Goal: Task Accomplishment & Management: Manage account settings

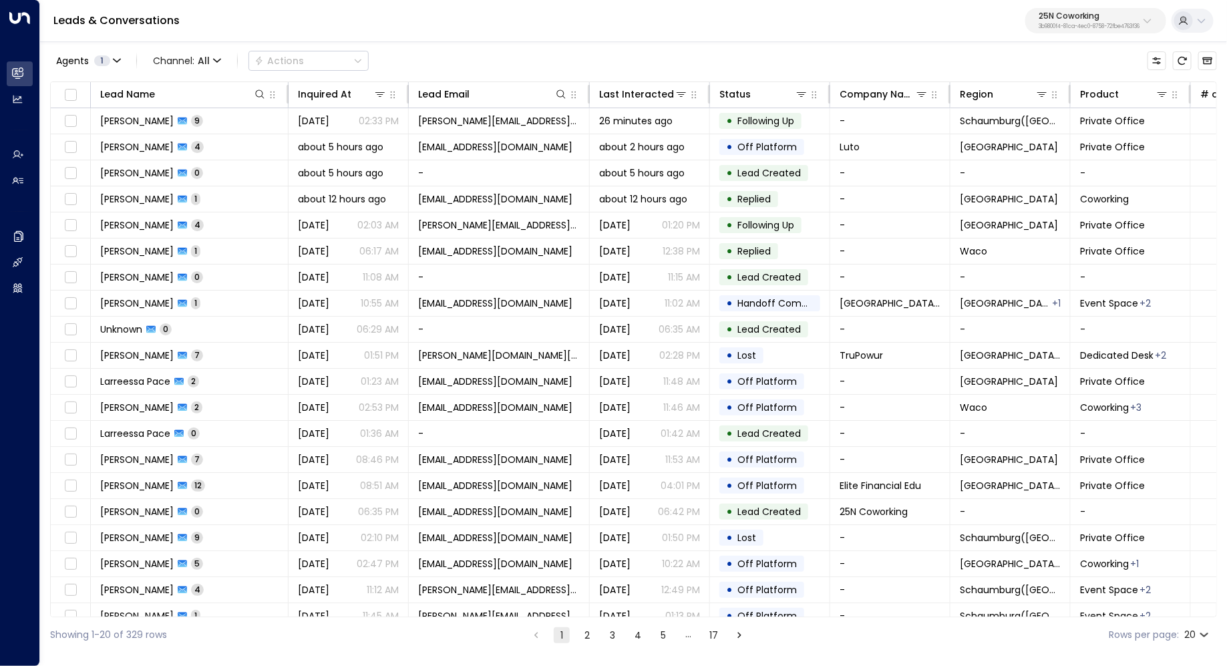
click at [1120, 22] on div "25N Coworking 3b9800f4-81ca-4ec0-8758-72fbe4763f36" at bounding box center [1088, 20] width 101 height 17
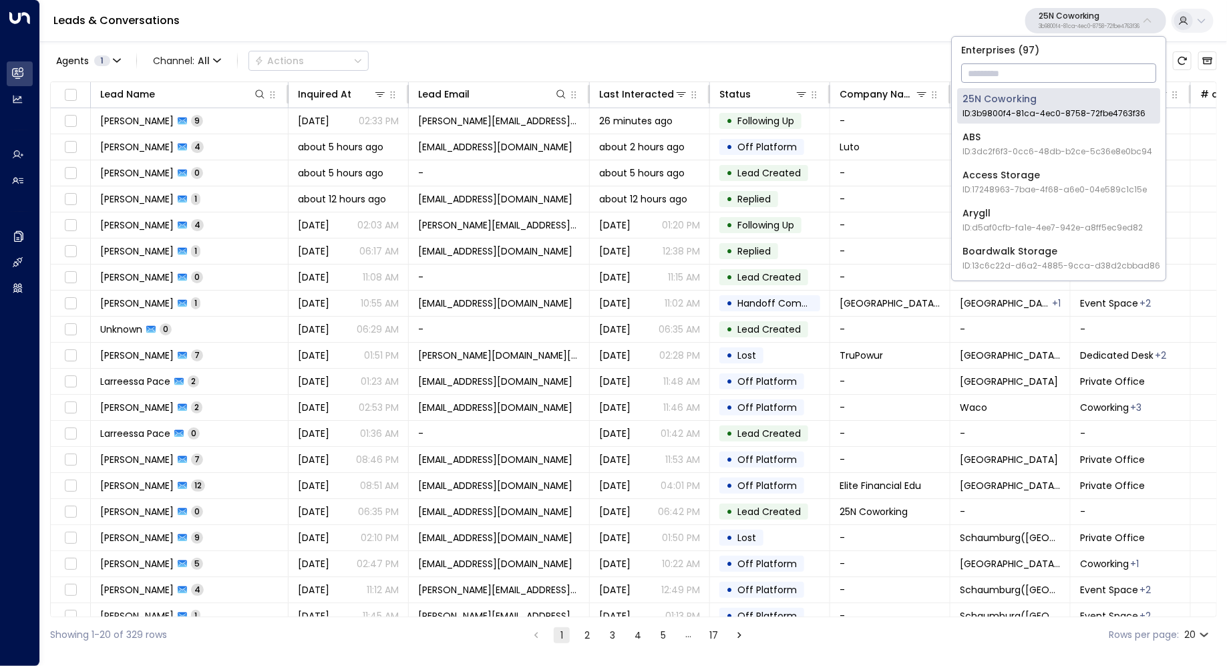
click at [1060, 69] on input "text" at bounding box center [1058, 73] width 195 height 25
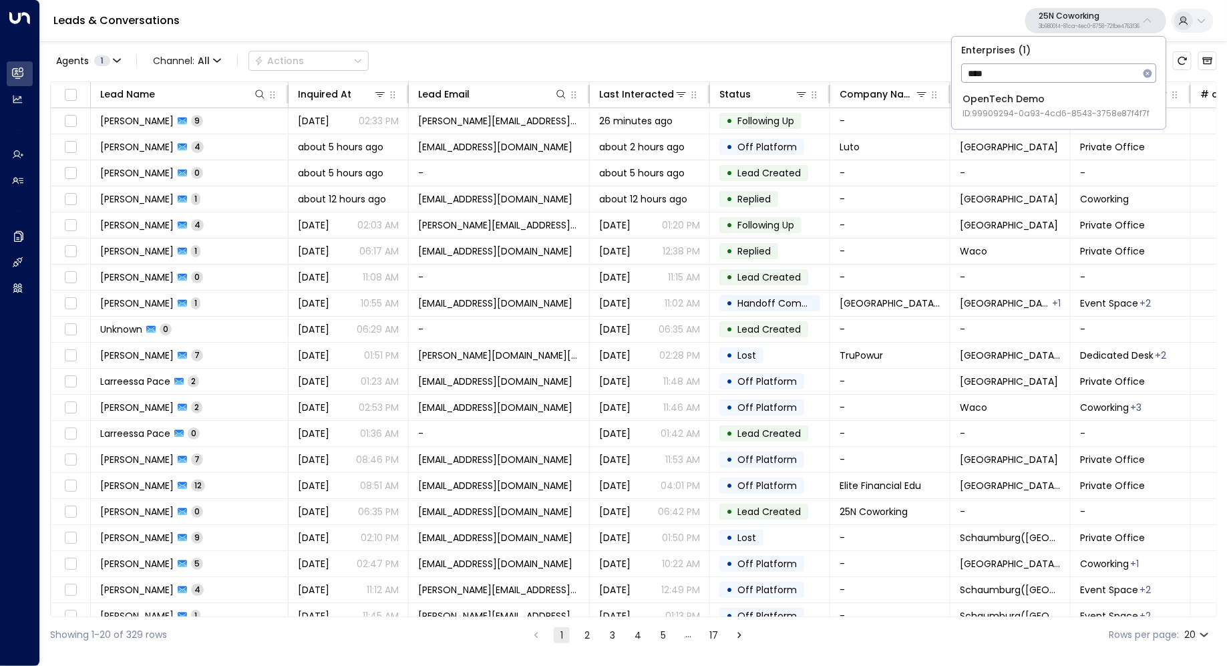
type input "****"
click at [1066, 99] on div "OpenTech Demo ID: 99909294-0a93-4cd6-8543-3758e87f4f7f" at bounding box center [1055, 105] width 187 height 27
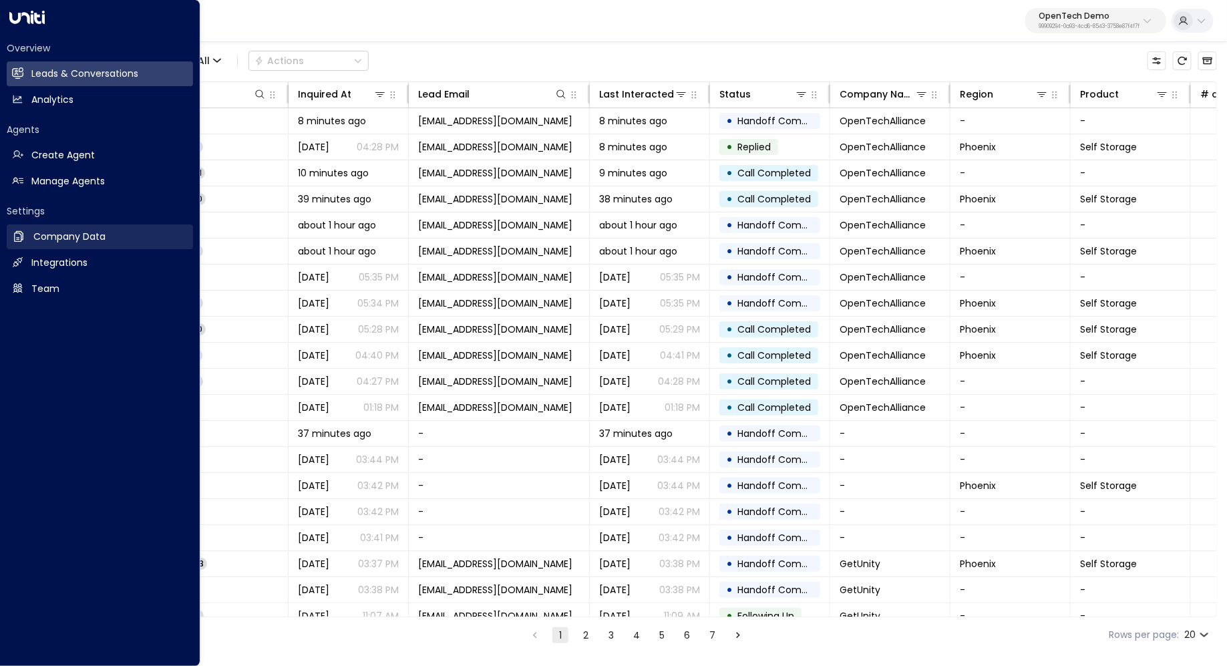
click at [91, 232] on h2 "Company Data" at bounding box center [69, 237] width 72 height 14
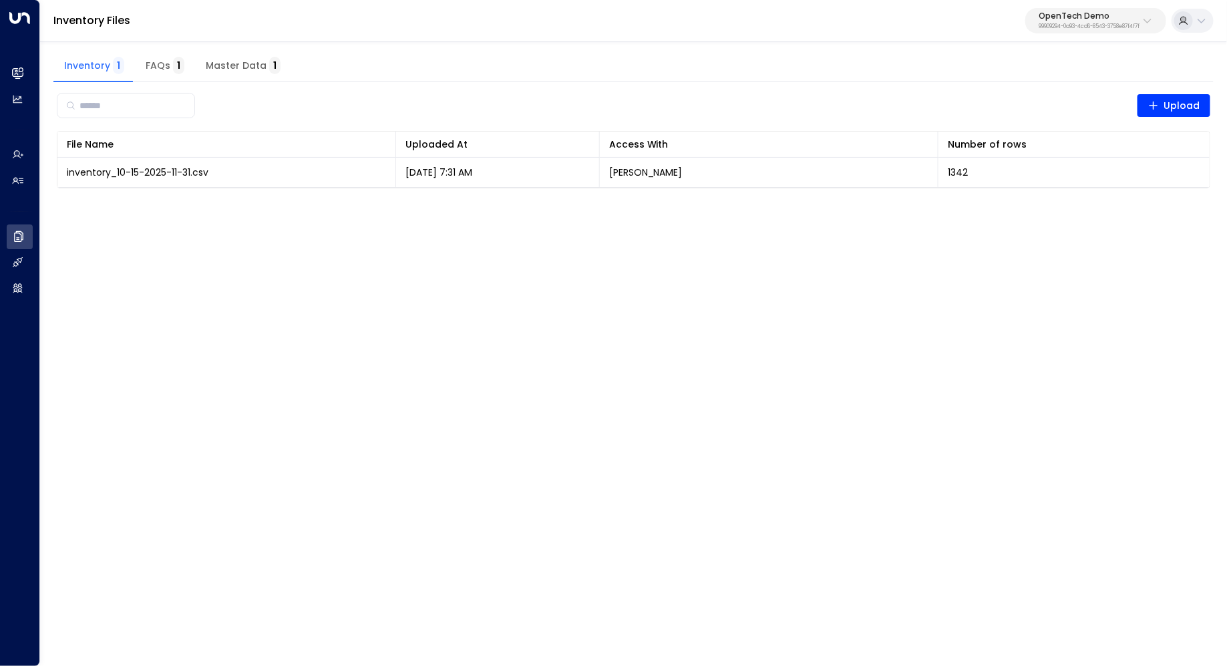
click at [226, 68] on span "Master Data 1" at bounding box center [243, 66] width 75 height 12
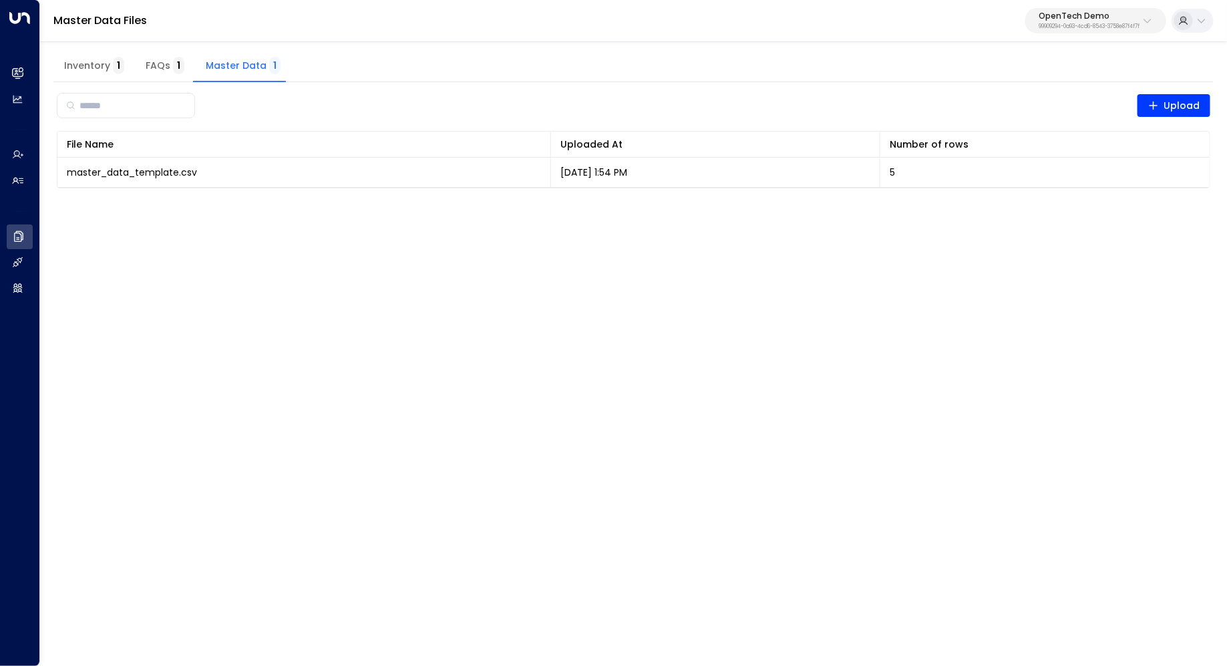
click at [144, 51] on button "FAQs 1" at bounding box center [165, 66] width 60 height 32
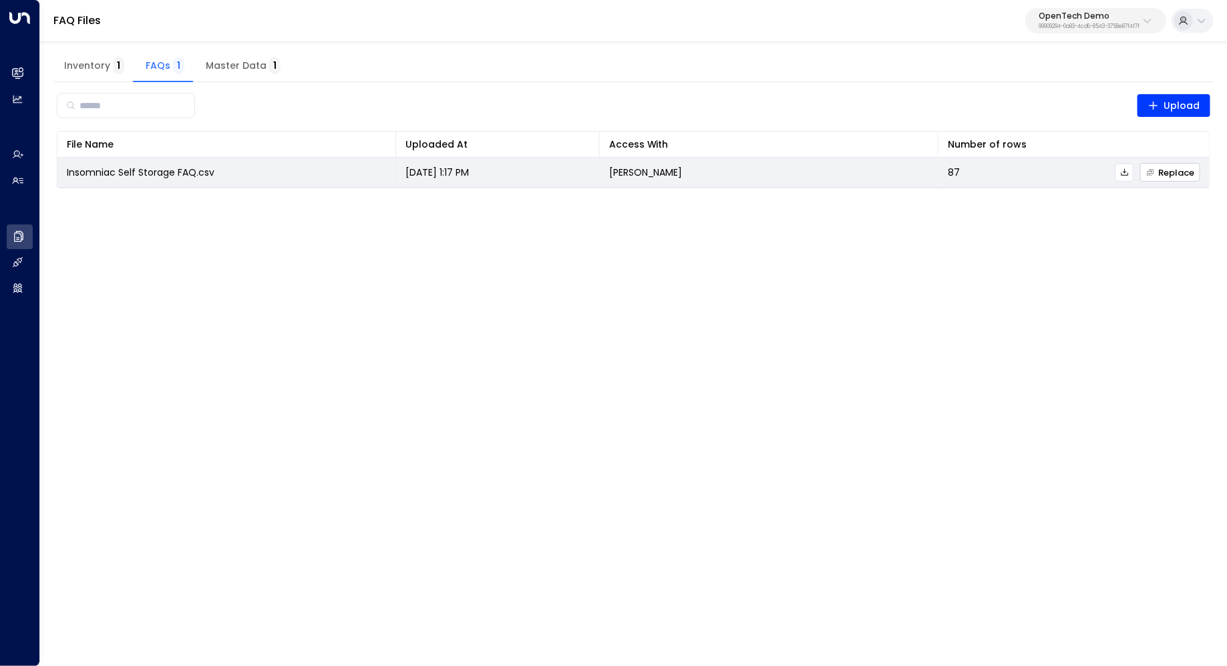
click at [1189, 168] on span "Replace" at bounding box center [1170, 172] width 48 height 9
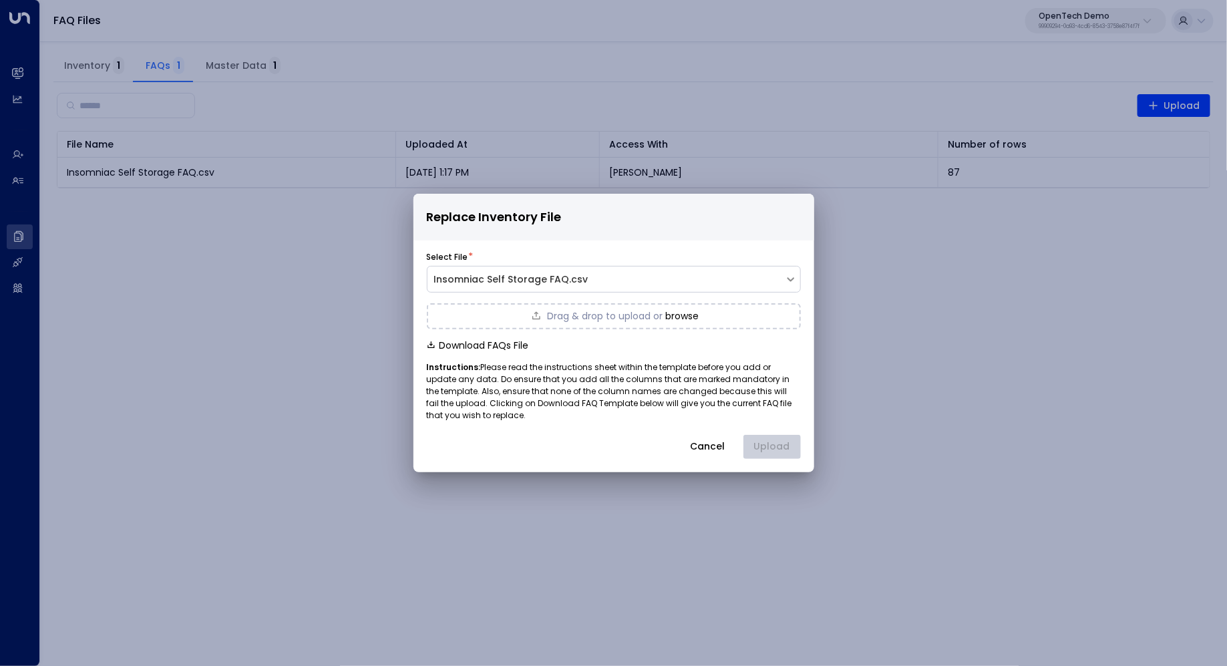
click at [678, 317] on button "browse" at bounding box center [681, 315] width 33 height 11
click at [799, 429] on div "Select File * Insomniac Self Storage FAQ.csv Opentech __ Uniti Implementation -…" at bounding box center [613, 354] width 401 height 207
click at [769, 452] on button "Upload" at bounding box center [771, 447] width 57 height 24
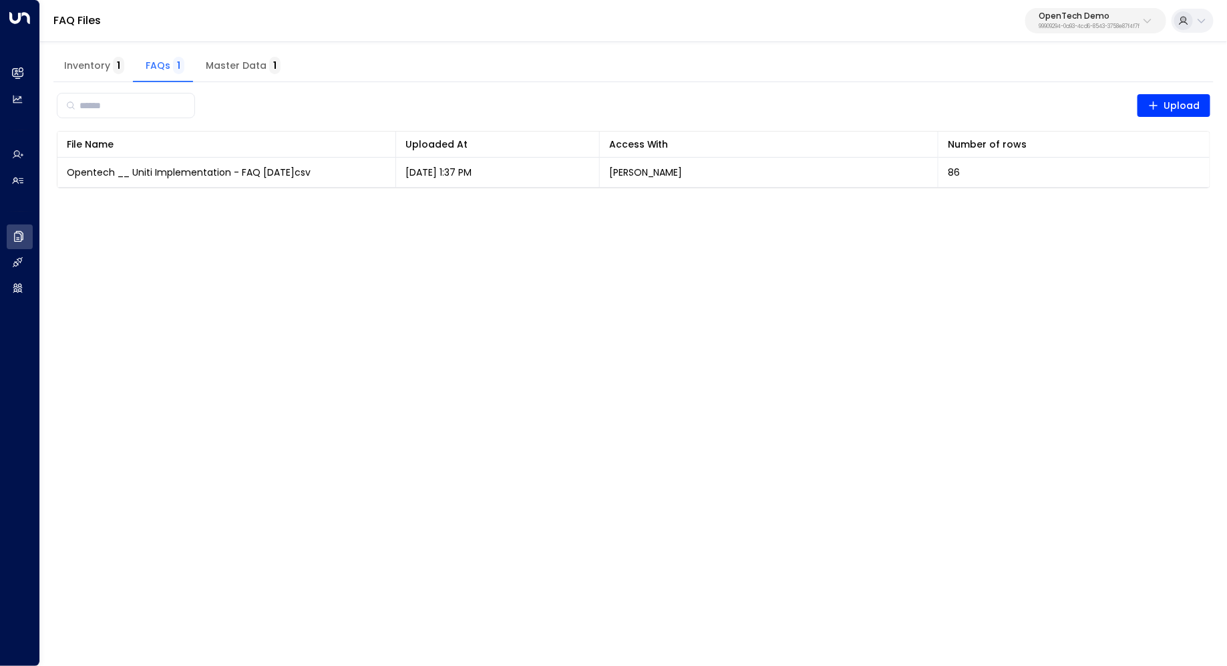
click at [1109, 17] on p "OpenTech Demo" at bounding box center [1088, 16] width 101 height 8
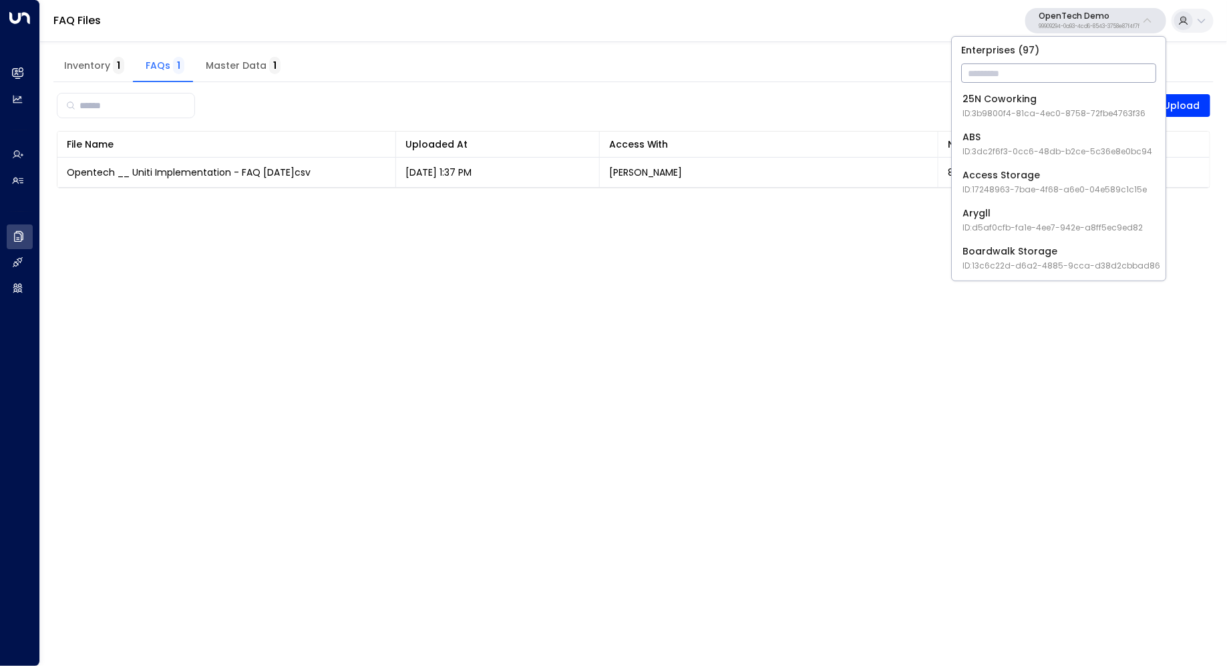
click at [1058, 74] on input "text" at bounding box center [1058, 73] width 195 height 25
type input "*"
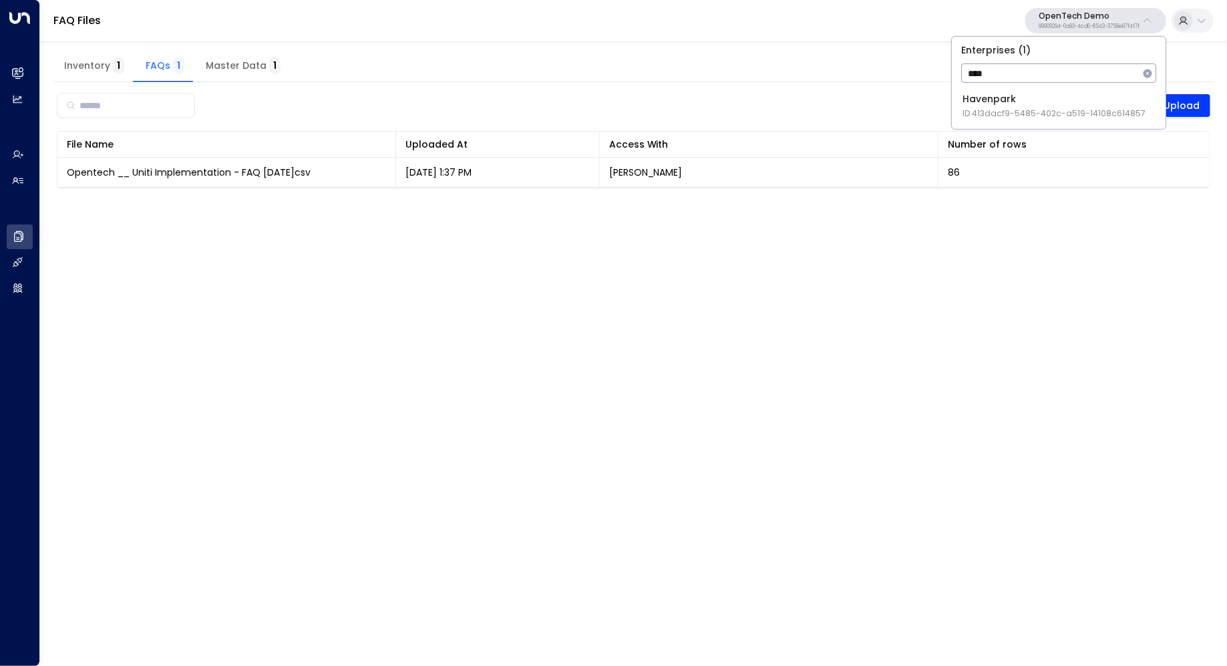
type input "****"
click at [1049, 112] on span "ID: 413dacf9-5485-402c-a519-14108c614857" at bounding box center [1053, 114] width 183 height 12
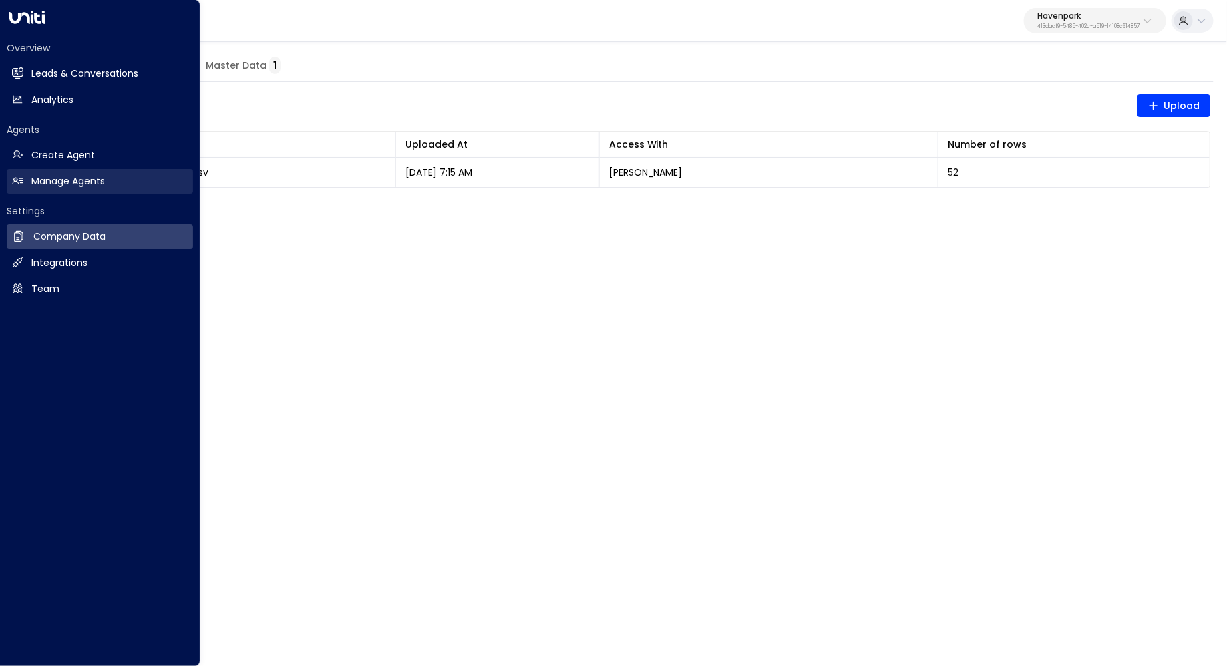
click at [58, 184] on h2 "Manage Agents" at bounding box center [67, 181] width 73 height 14
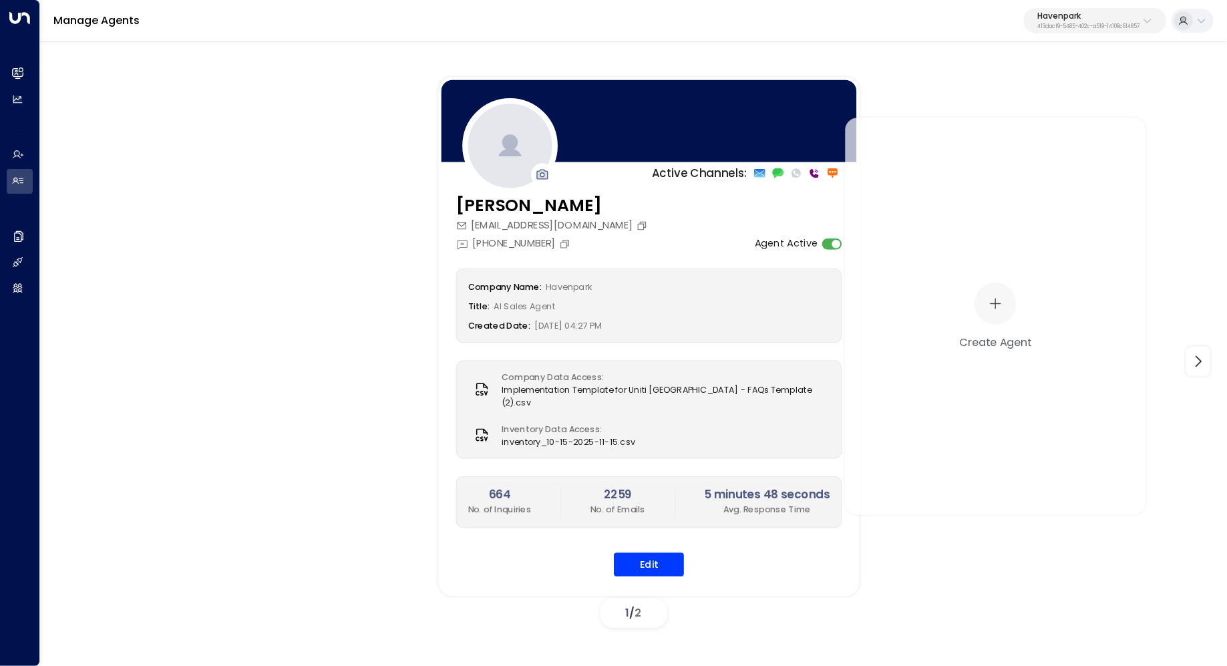
click at [649, 534] on div "Company Name: Havenpark Title: AI Sales Agent Created Date: 07/22/2025, 04:27 P…" at bounding box center [649, 422] width 386 height 308
click at [649, 552] on button "Edit" at bounding box center [649, 564] width 70 height 24
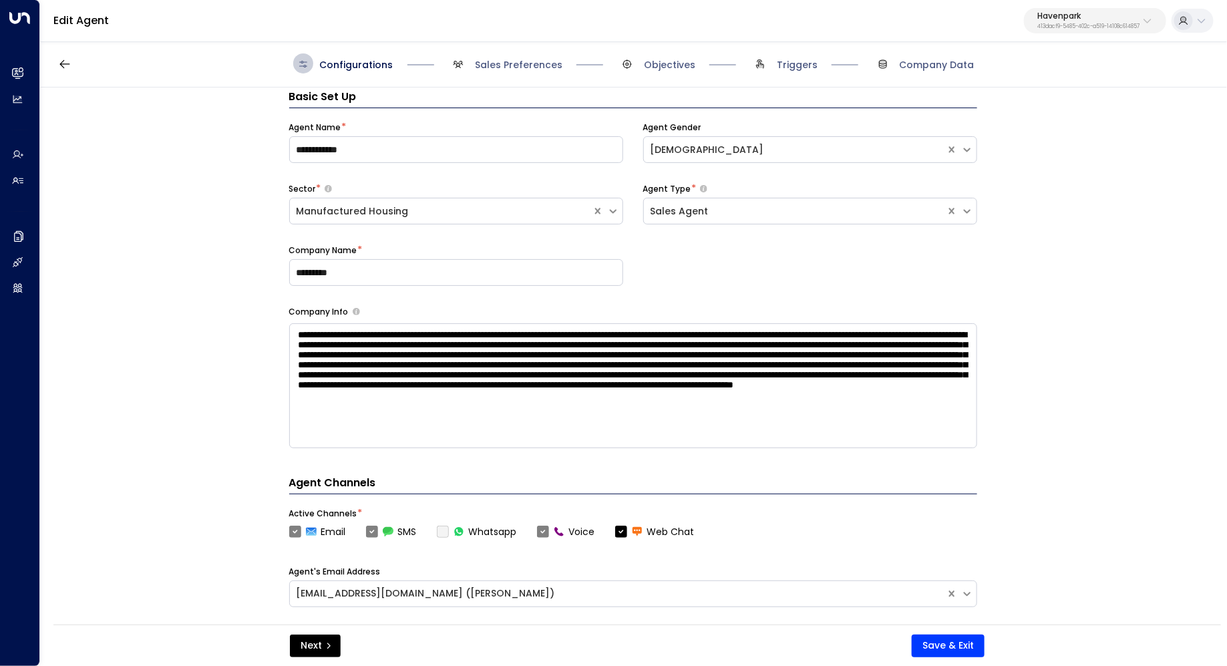
scroll to position [20, 0]
click at [504, 67] on span "Sales Preferences" at bounding box center [518, 64] width 87 height 13
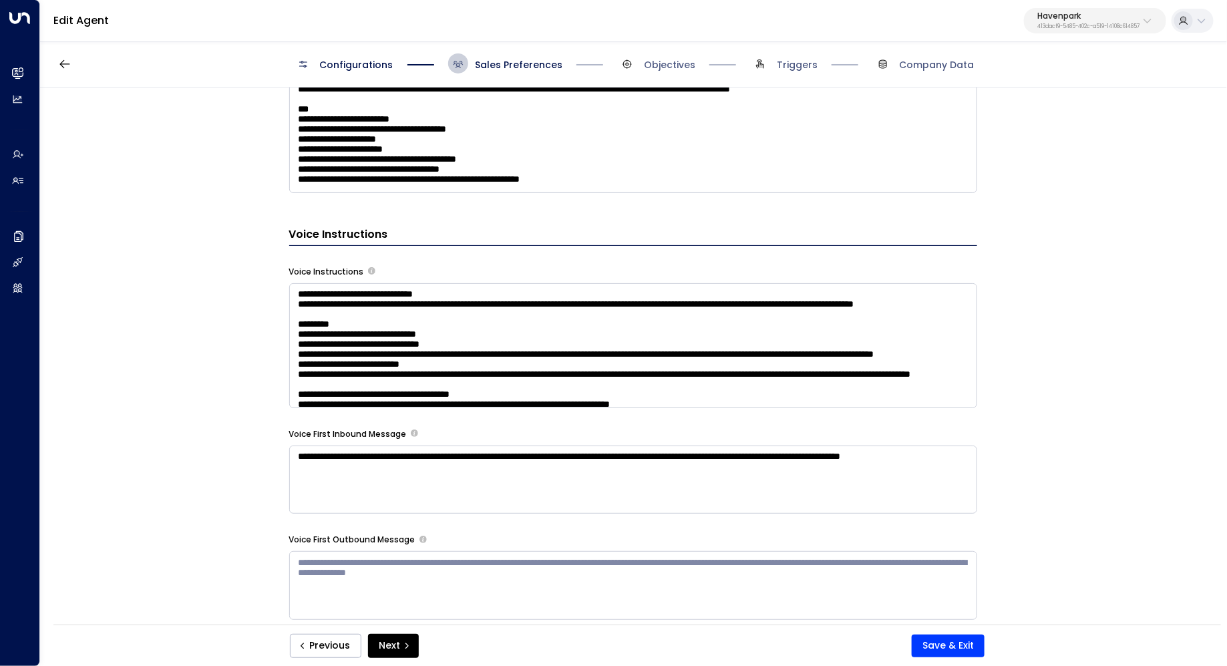
scroll to position [984, 0]
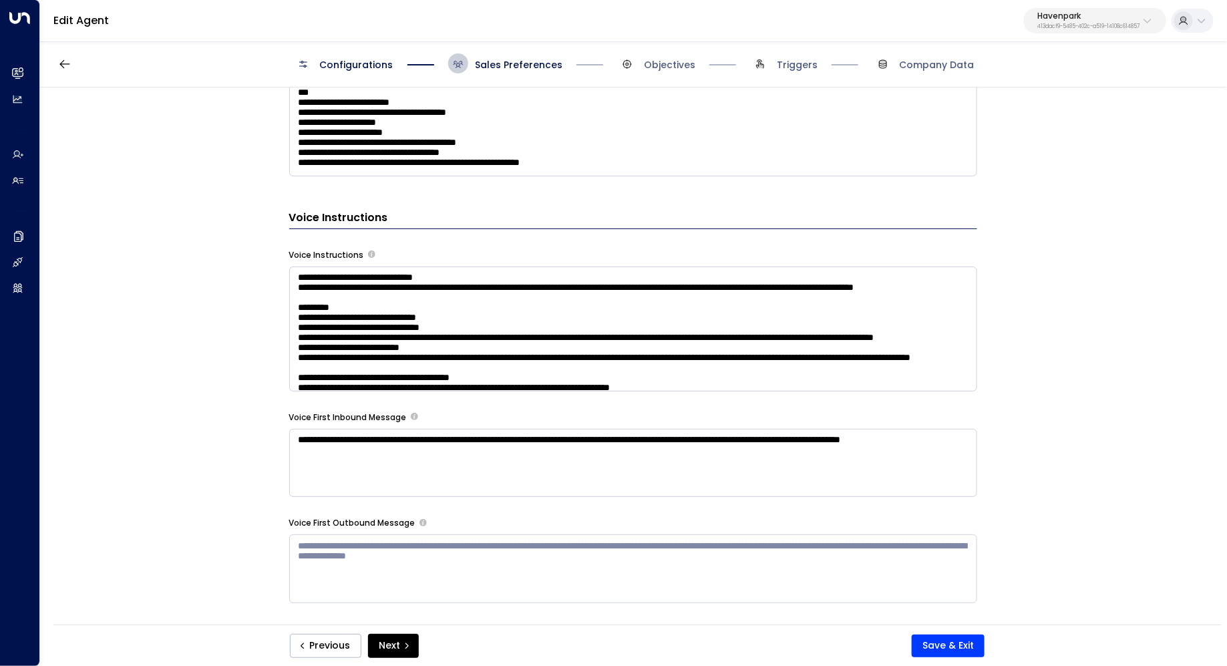
click at [763, 367] on textarea at bounding box center [633, 328] width 688 height 125
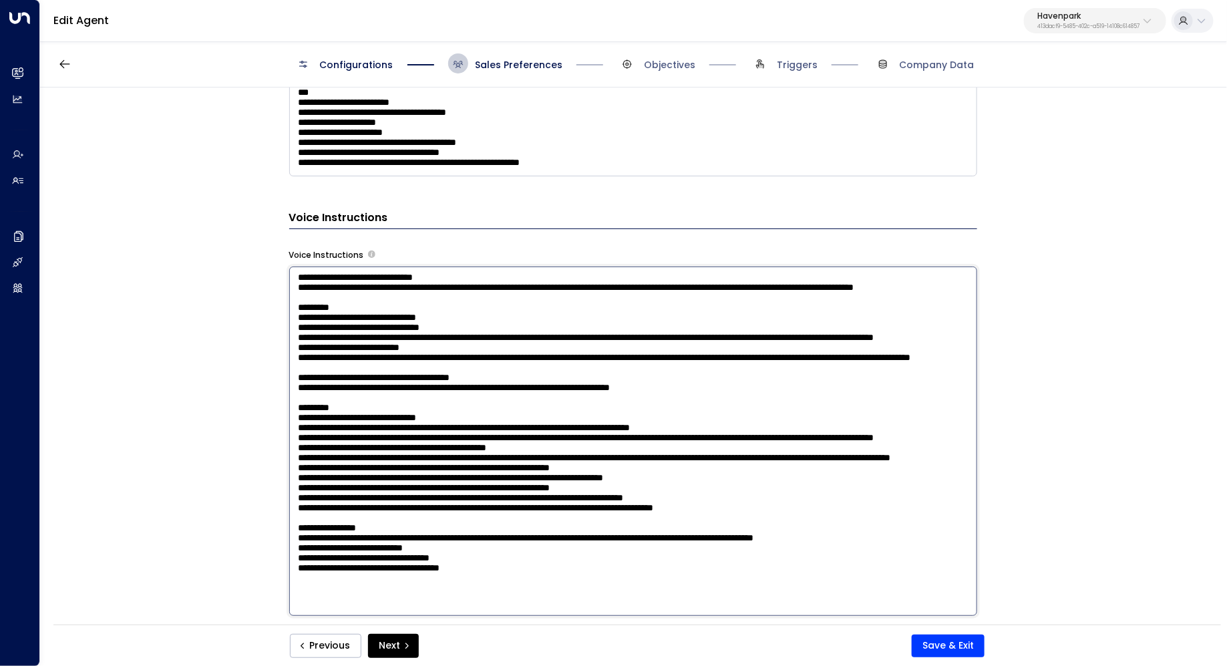
scroll to position [174, 0]
drag, startPoint x: 293, startPoint y: 273, endPoint x: 483, endPoint y: 622, distance: 397.7
click at [483, 622] on div "**********" at bounding box center [633, 239] width 688 height 1607
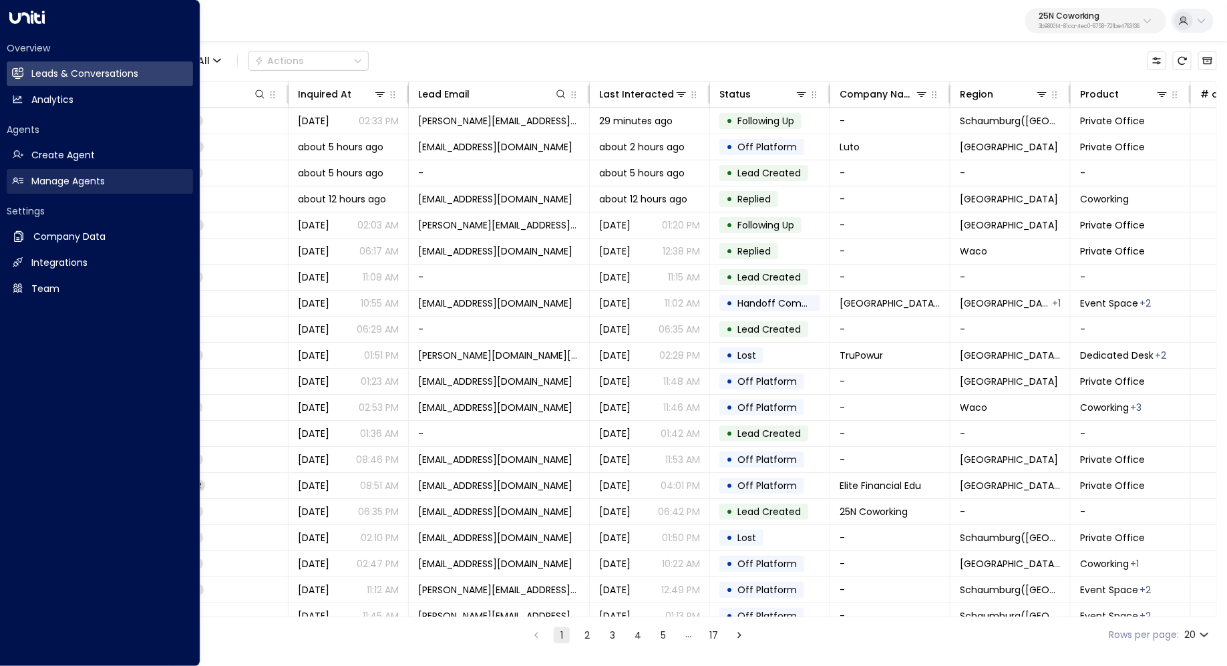
click at [44, 181] on h2 "Manage Agents" at bounding box center [67, 181] width 73 height 14
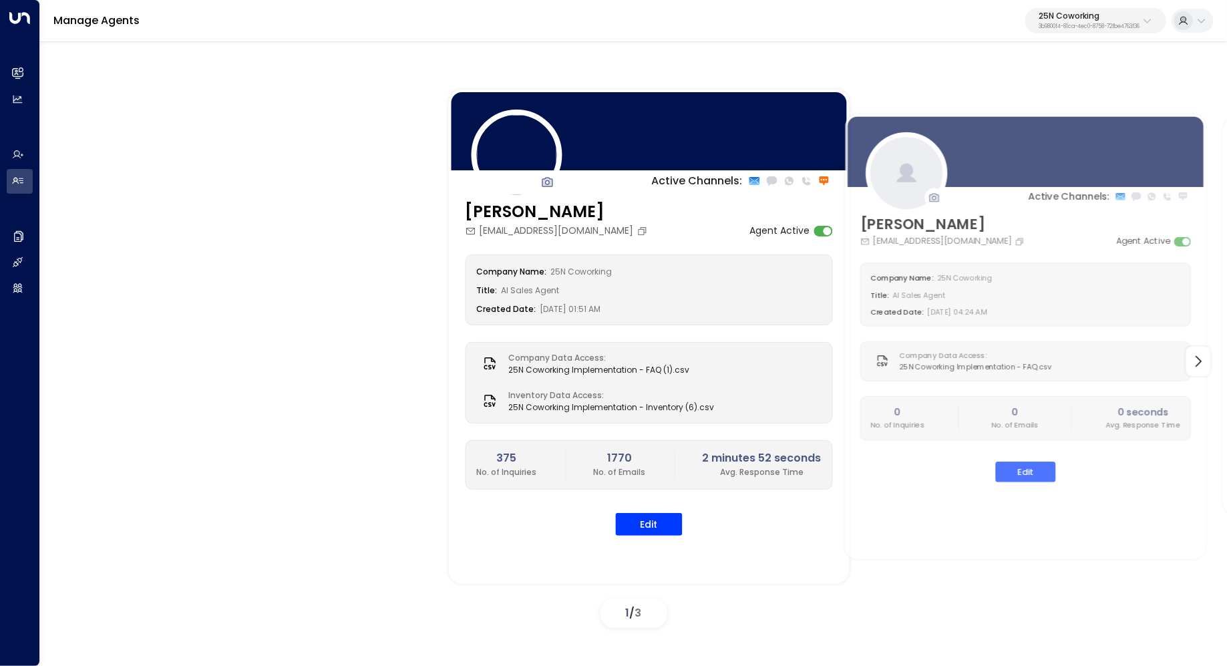
click at [1119, 25] on p "3b9800f4-81ca-4ec0-8758-72fbe4763f36" at bounding box center [1088, 26] width 101 height 5
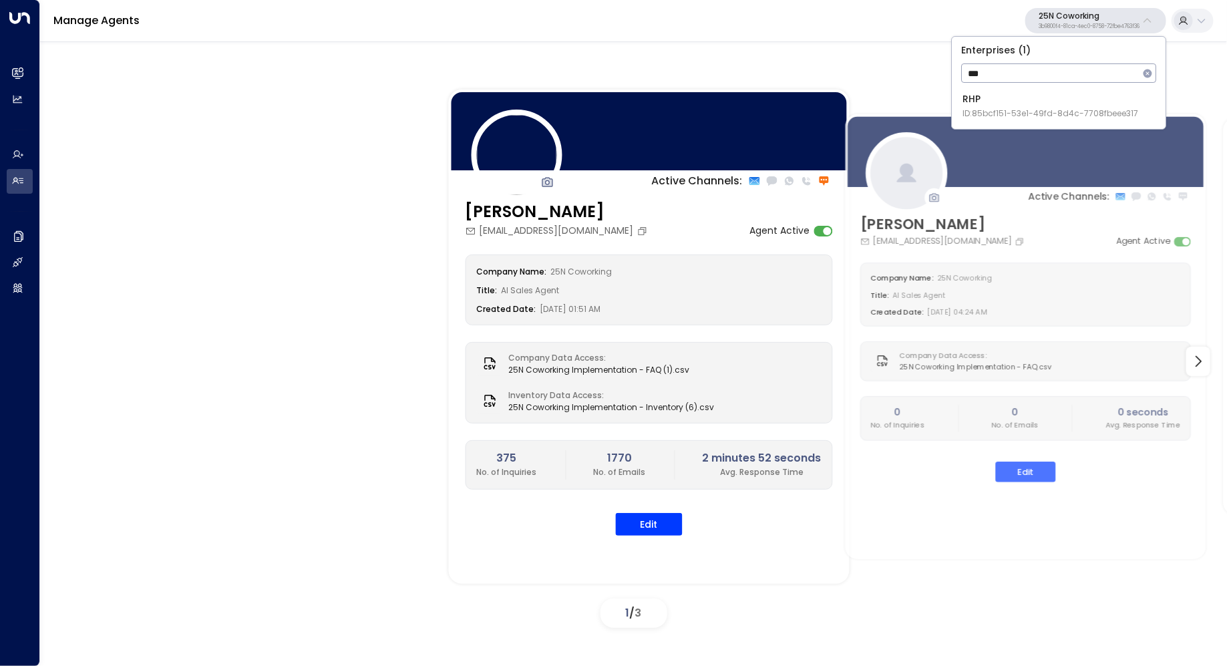
type input "***"
click at [1040, 105] on div "RHP ID: 85bcf151-53e1-49fd-8d4c-7708fbeee317" at bounding box center [1050, 105] width 176 height 27
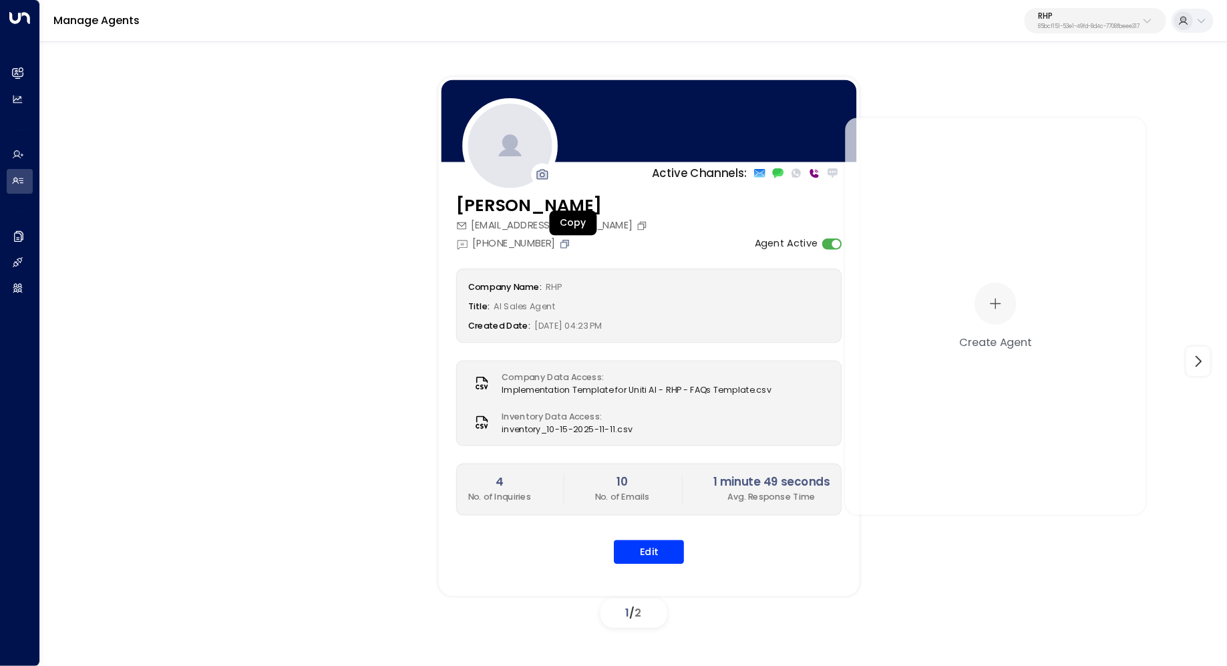
click at [569, 245] on icon "Copy" at bounding box center [564, 243] width 11 height 11
click at [657, 550] on button "Edit" at bounding box center [649, 552] width 70 height 24
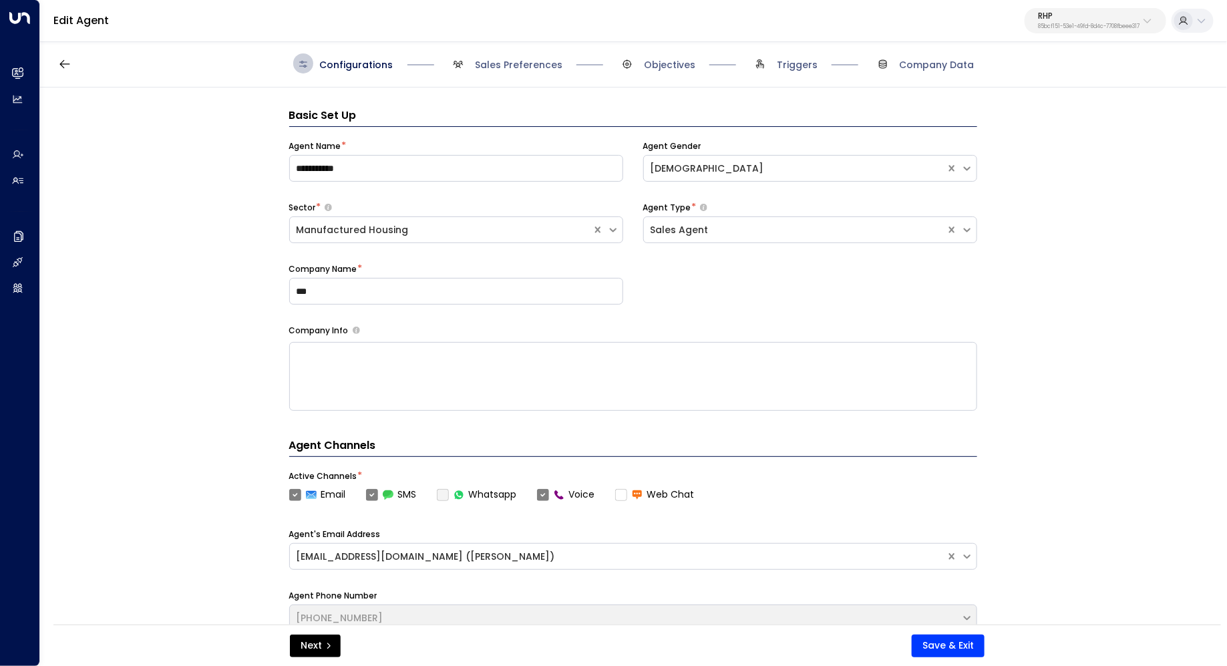
scroll to position [20, 0]
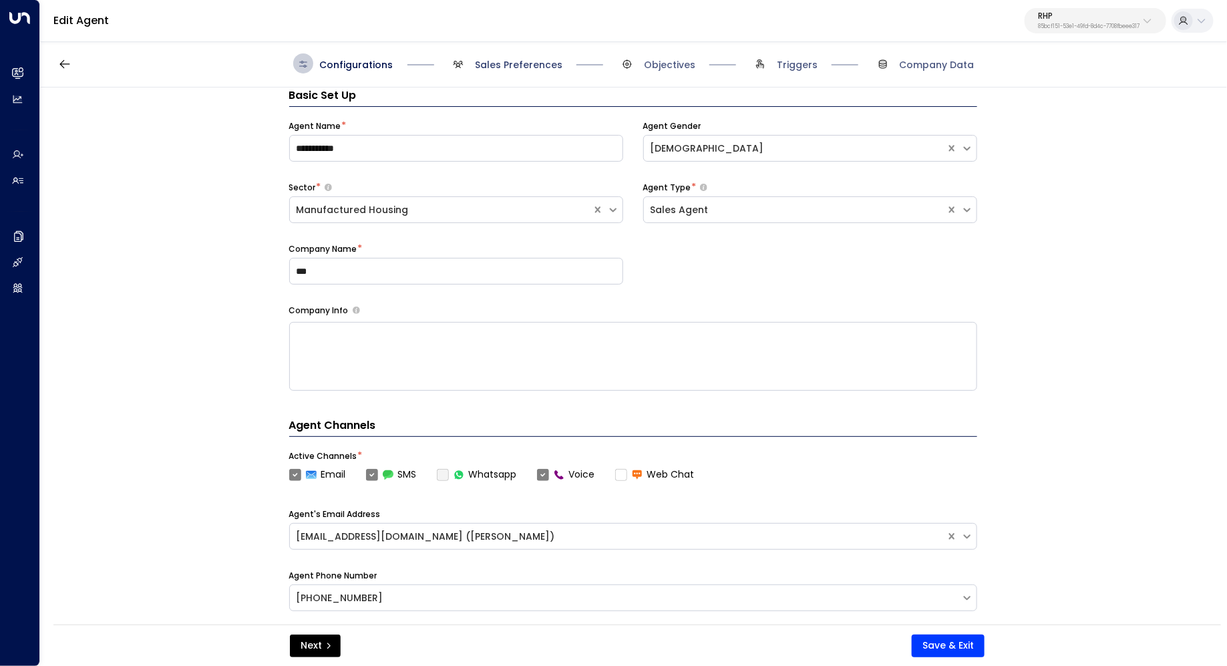
click at [525, 69] on span "Sales Preferences" at bounding box center [518, 64] width 87 height 13
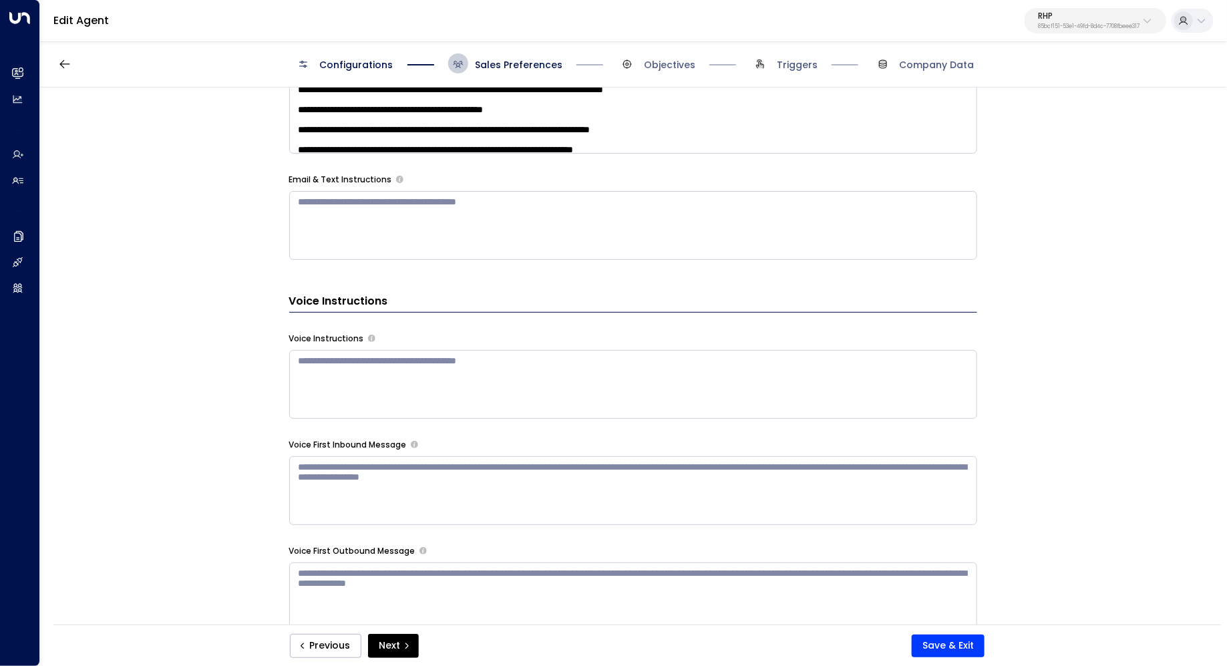
scroll to position [767, 0]
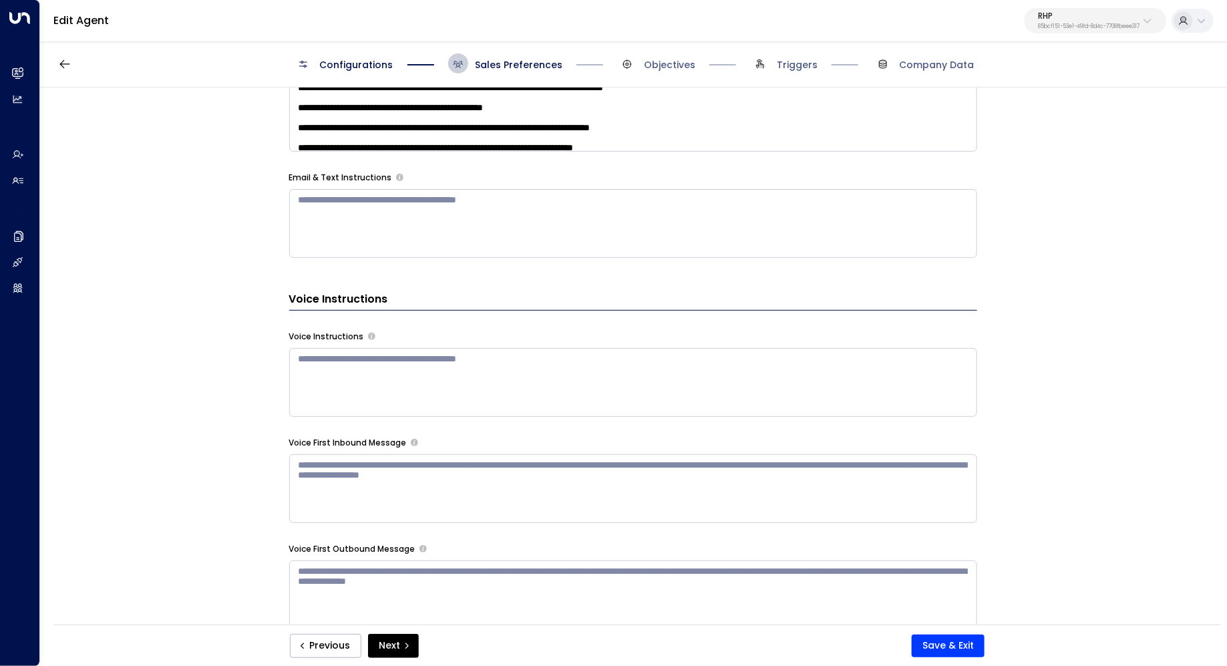
click at [393, 381] on textarea at bounding box center [633, 382] width 688 height 69
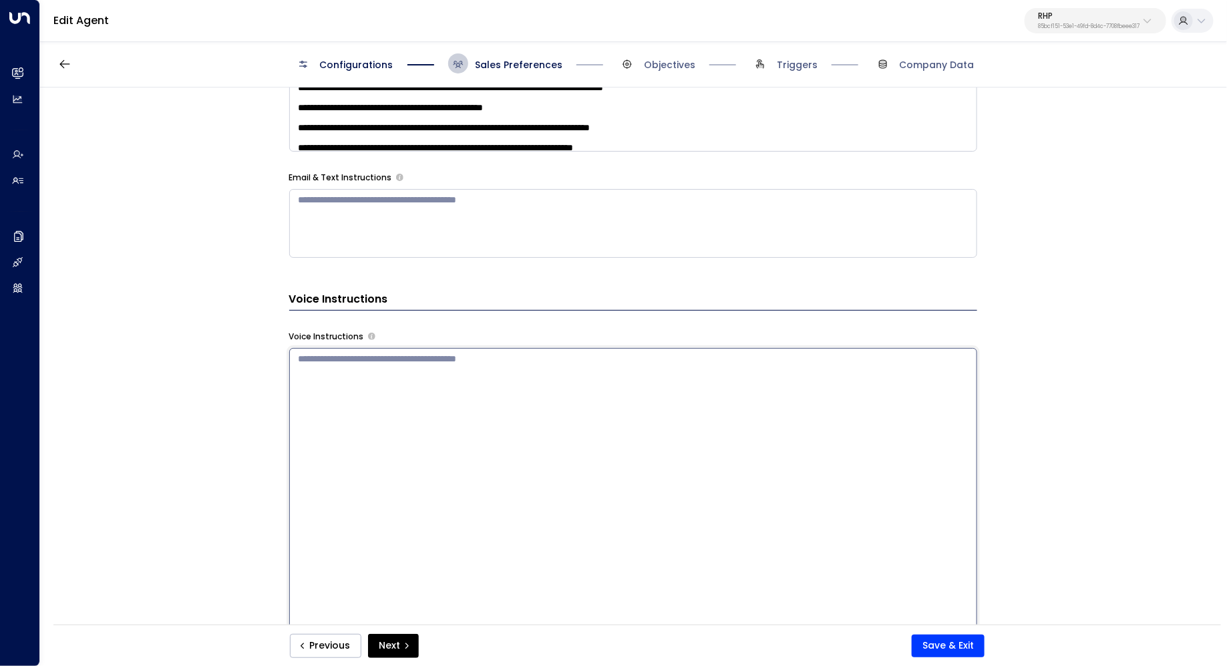
paste textarea "**********"
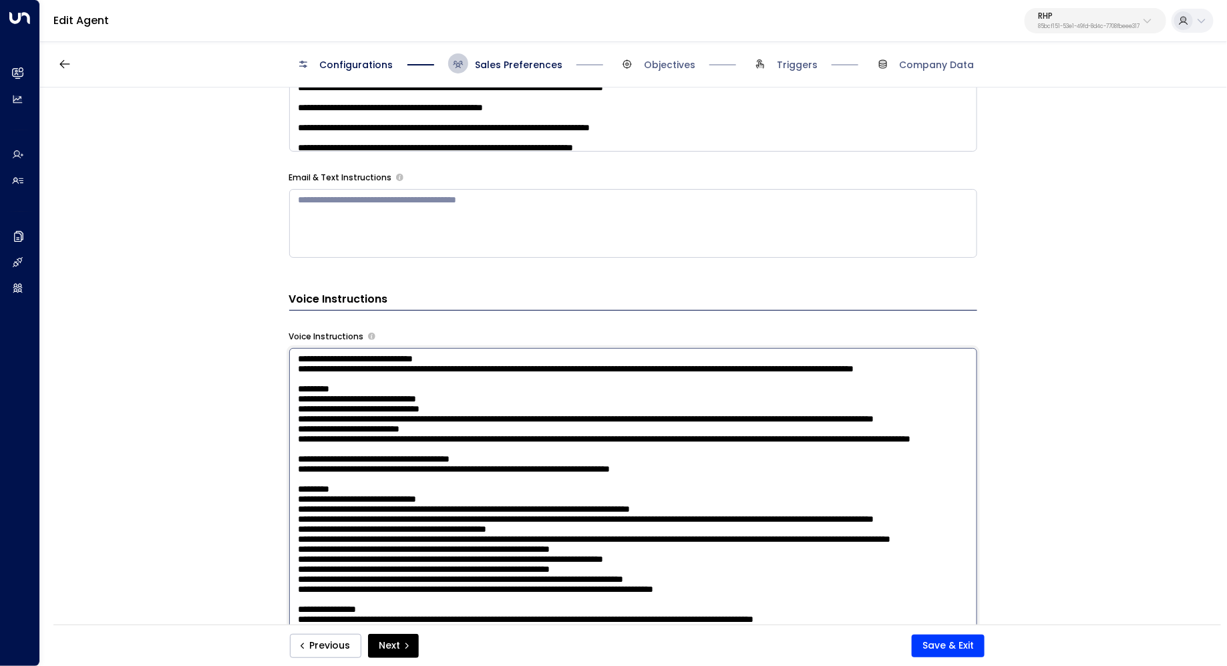
scroll to position [828, 0]
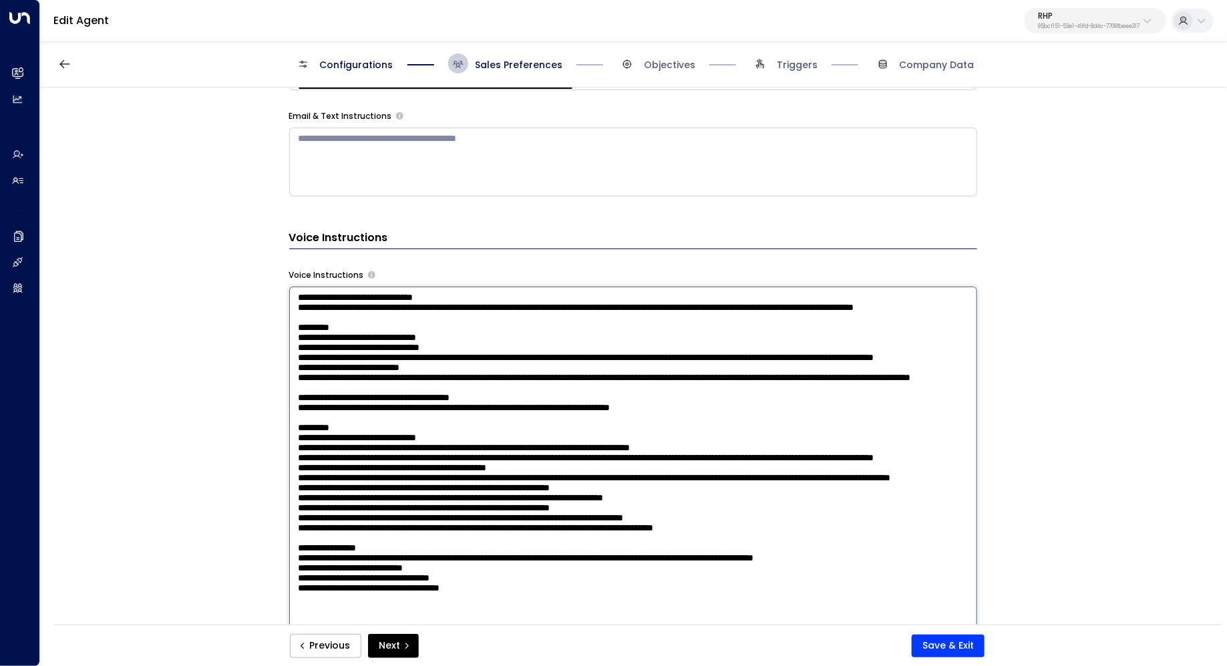
click at [417, 341] on textarea at bounding box center [633, 460] width 688 height 349
drag, startPoint x: 403, startPoint y: 309, endPoint x: 400, endPoint y: 325, distance: 16.2
click at [400, 325] on textarea at bounding box center [633, 460] width 688 height 349
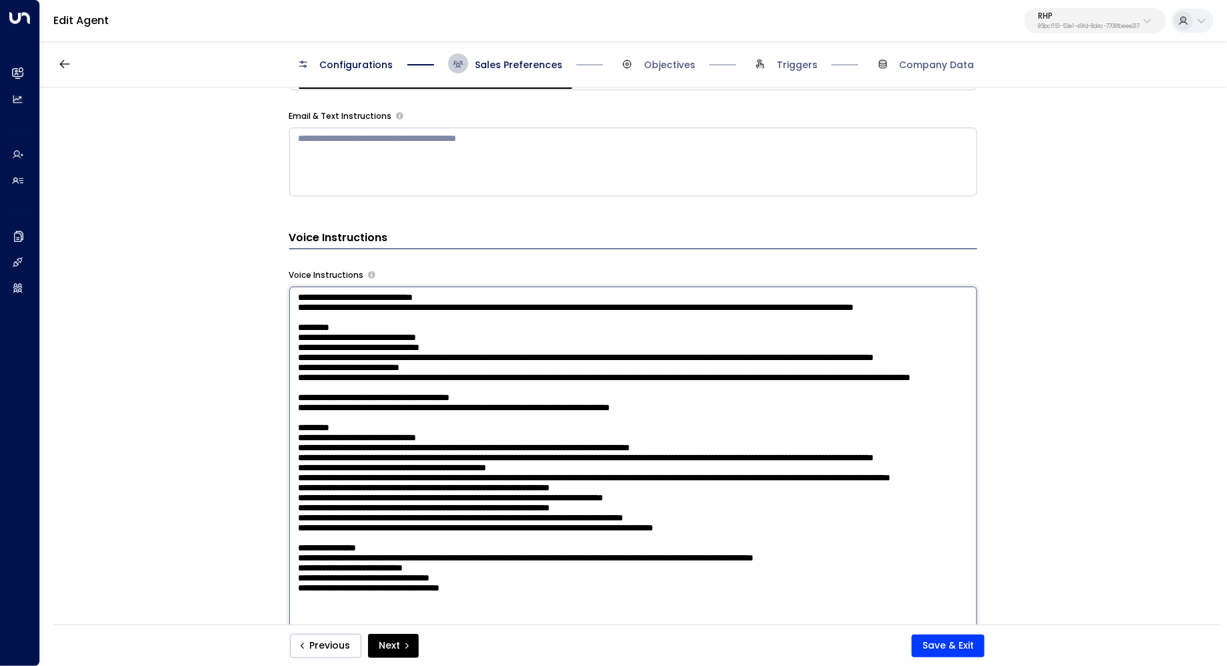
scroll to position [59, 0]
drag, startPoint x: 453, startPoint y: 339, endPoint x: 452, endPoint y: 351, distance: 12.7
click at [452, 351] on textarea at bounding box center [633, 460] width 688 height 349
drag, startPoint x: 495, startPoint y: 354, endPoint x: 291, endPoint y: 341, distance: 204.1
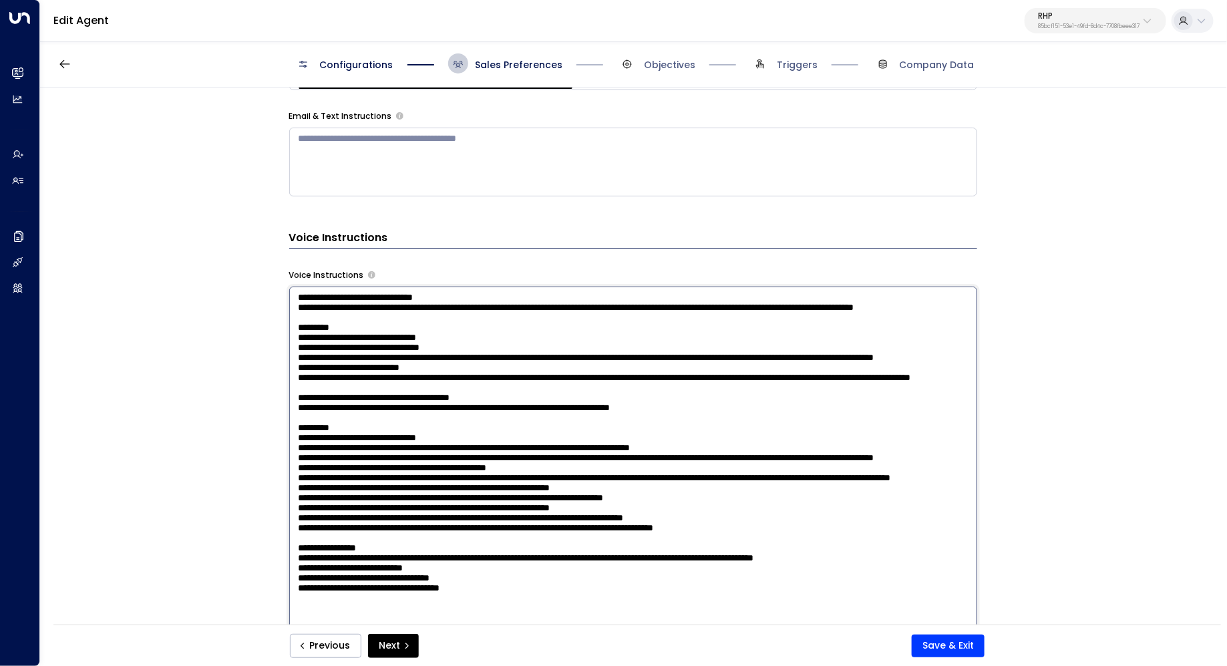
click at [291, 341] on textarea at bounding box center [633, 460] width 688 height 349
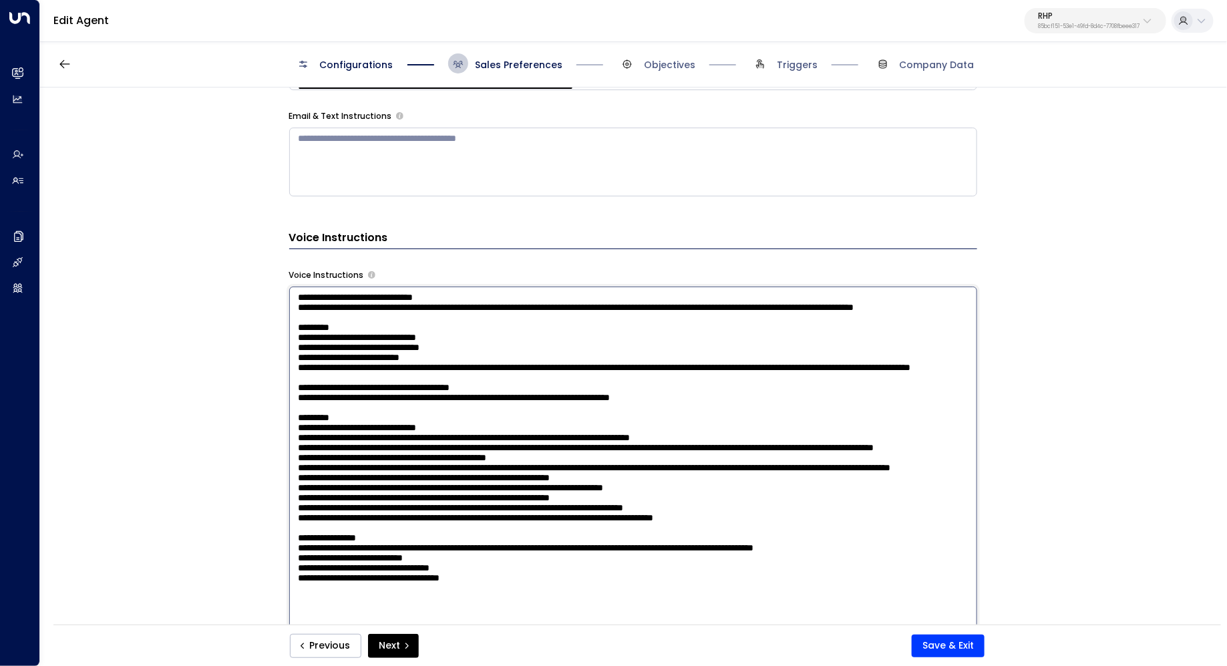
drag, startPoint x: 531, startPoint y: 373, endPoint x: 243, endPoint y: 351, distance: 288.6
click at [243, 351] on div "**********" at bounding box center [632, 360] width 1185 height 546
drag, startPoint x: 556, startPoint y: 373, endPoint x: 276, endPoint y: 345, distance: 280.4
click at [276, 345] on div "**********" at bounding box center [632, 360] width 1185 height 546
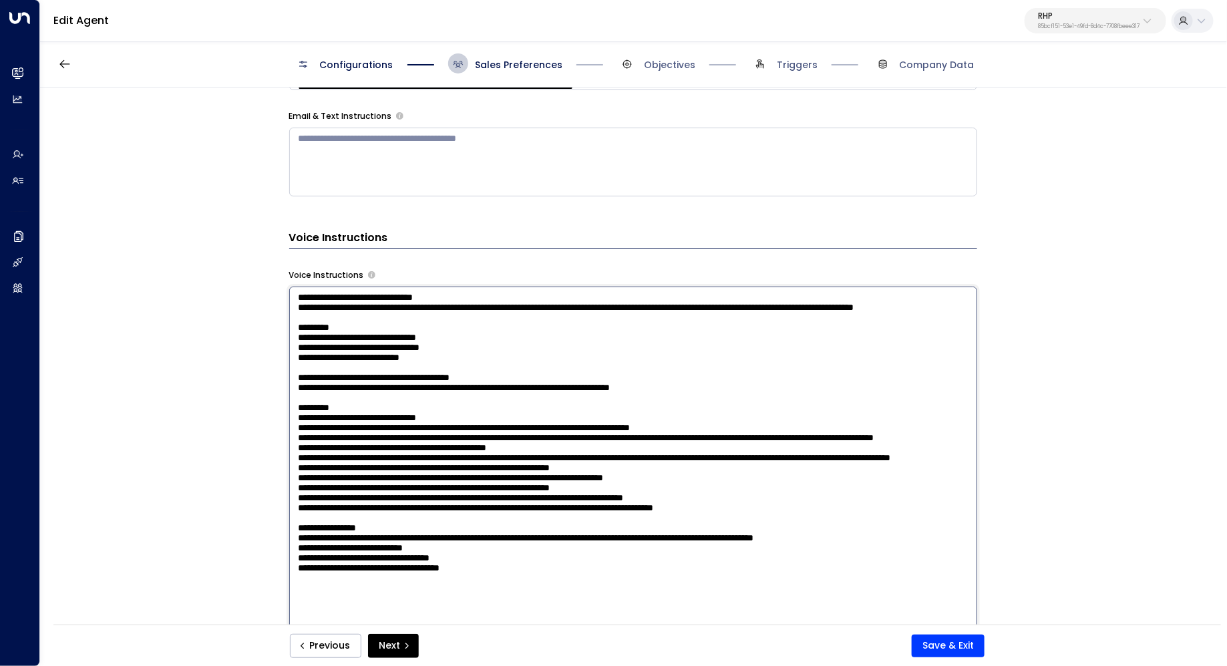
scroll to position [102, 0]
drag, startPoint x: 425, startPoint y: 391, endPoint x: 434, endPoint y: 391, distance: 8.7
click at [434, 391] on textarea at bounding box center [633, 460] width 688 height 349
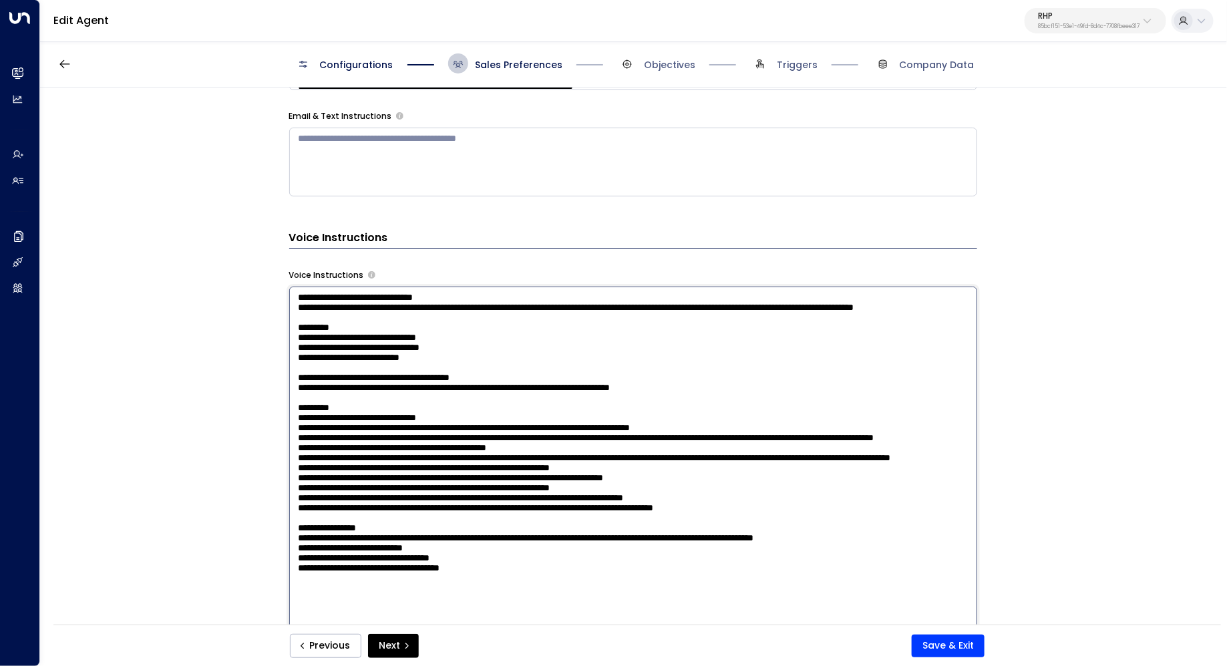
drag, startPoint x: 486, startPoint y: 403, endPoint x: 278, endPoint y: 396, distance: 207.8
click at [278, 396] on div "**********" at bounding box center [632, 360] width 1185 height 546
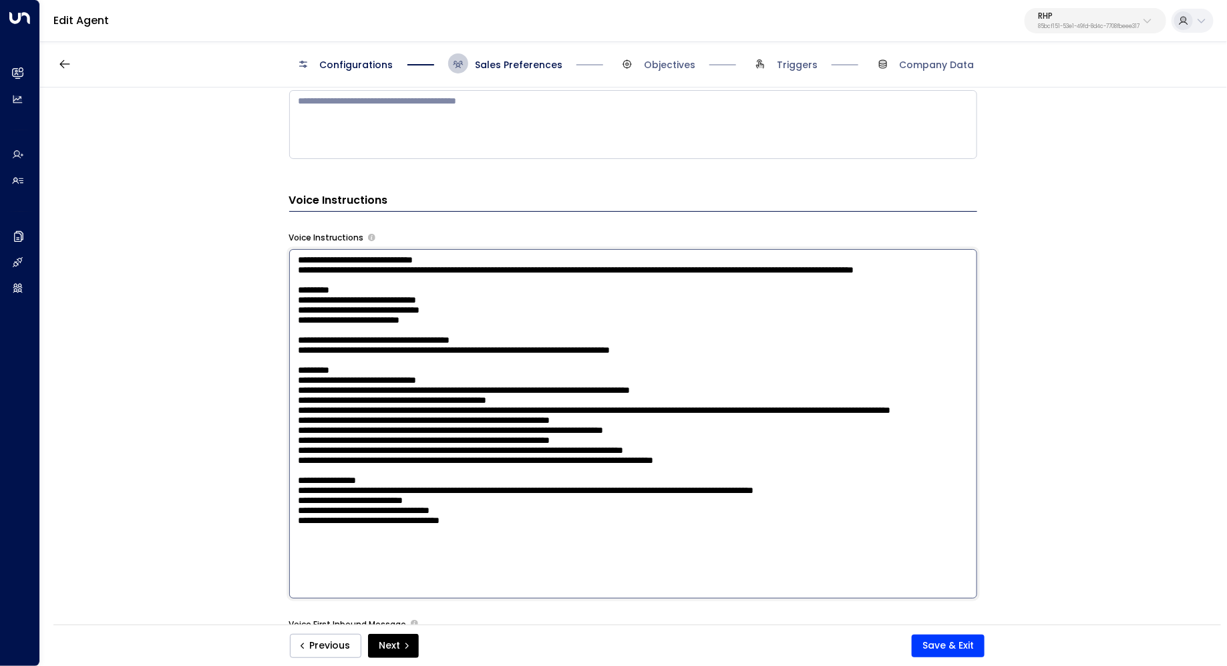
scroll to position [875, 0]
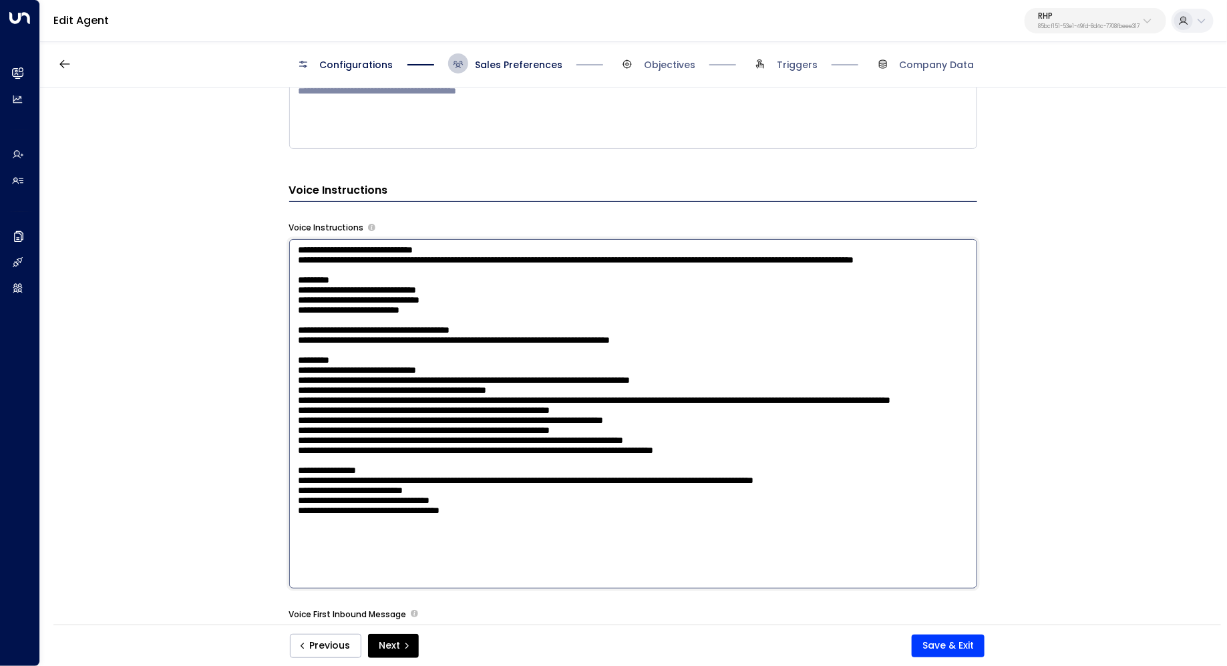
drag, startPoint x: 382, startPoint y: 431, endPoint x: 391, endPoint y: 431, distance: 9.3
click at [391, 431] on textarea at bounding box center [633, 413] width 688 height 349
drag, startPoint x: 375, startPoint y: 443, endPoint x: 390, endPoint y: 443, distance: 15.4
click at [390, 443] on textarea at bounding box center [633, 413] width 688 height 349
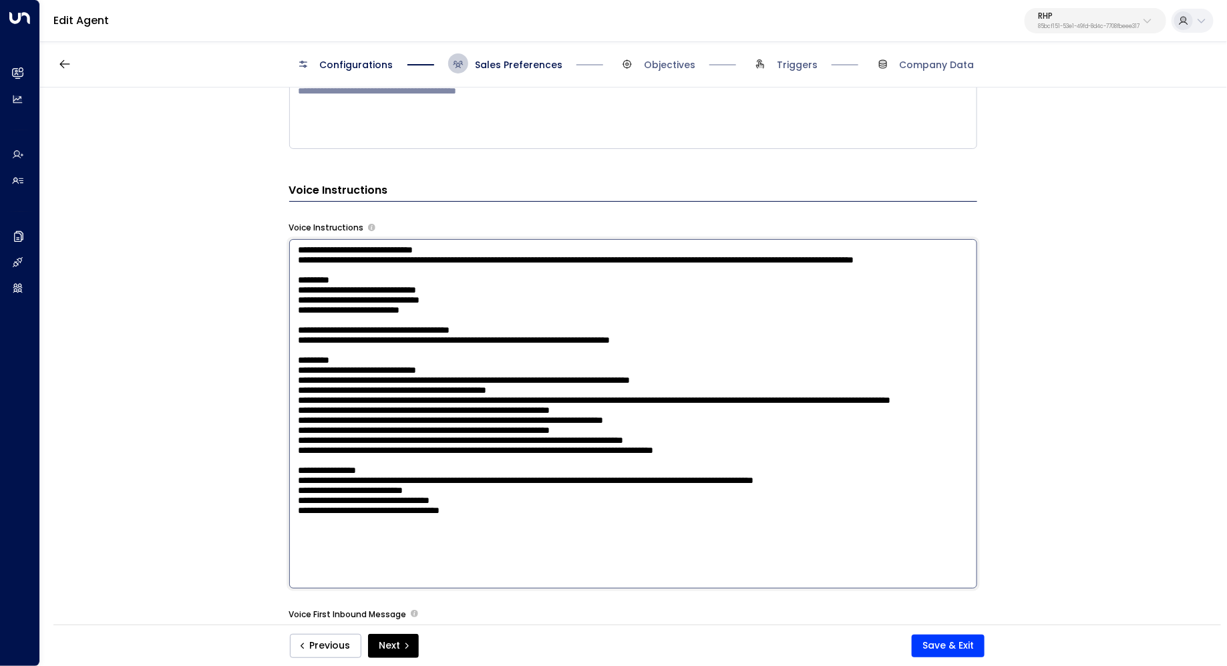
click at [390, 443] on textarea at bounding box center [633, 413] width 688 height 349
drag, startPoint x: 444, startPoint y: 445, endPoint x: 421, endPoint y: 445, distance: 23.4
click at [421, 445] on textarea at bounding box center [633, 413] width 688 height 349
drag, startPoint x: 391, startPoint y: 465, endPoint x: 413, endPoint y: 465, distance: 21.4
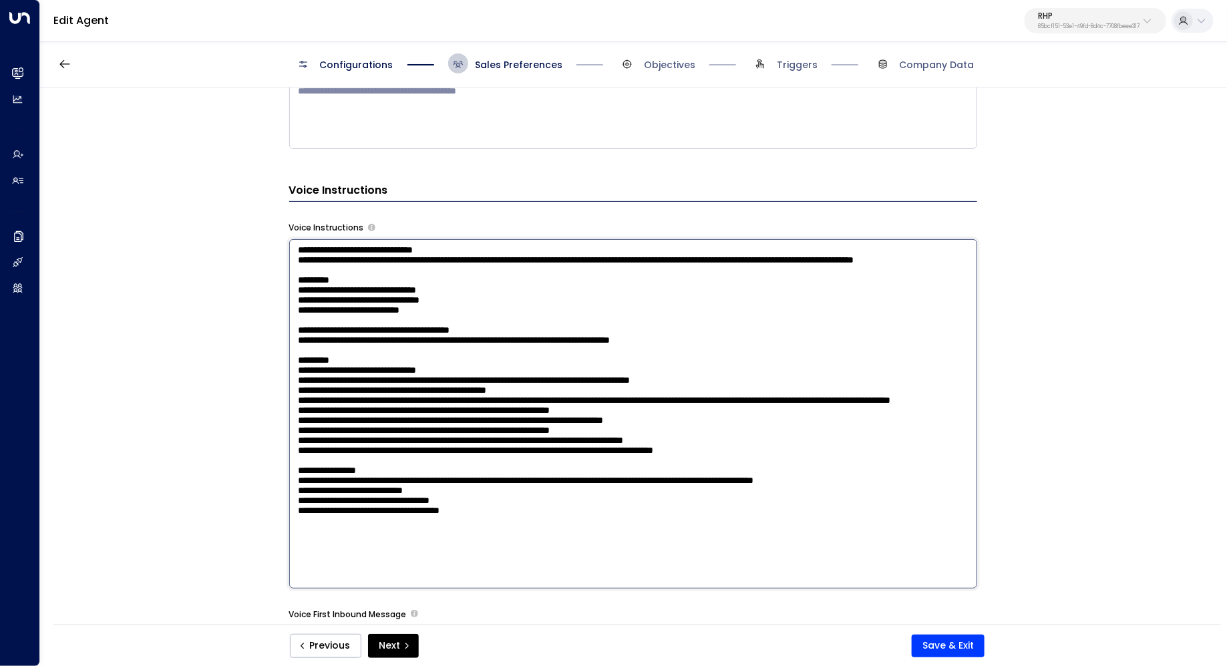
click at [412, 465] on textarea at bounding box center [633, 413] width 688 height 349
click at [413, 465] on textarea at bounding box center [633, 413] width 688 height 349
click at [415, 505] on textarea at bounding box center [633, 413] width 688 height 349
click at [439, 509] on textarea at bounding box center [633, 413] width 688 height 349
click at [600, 536] on textarea at bounding box center [633, 413] width 688 height 349
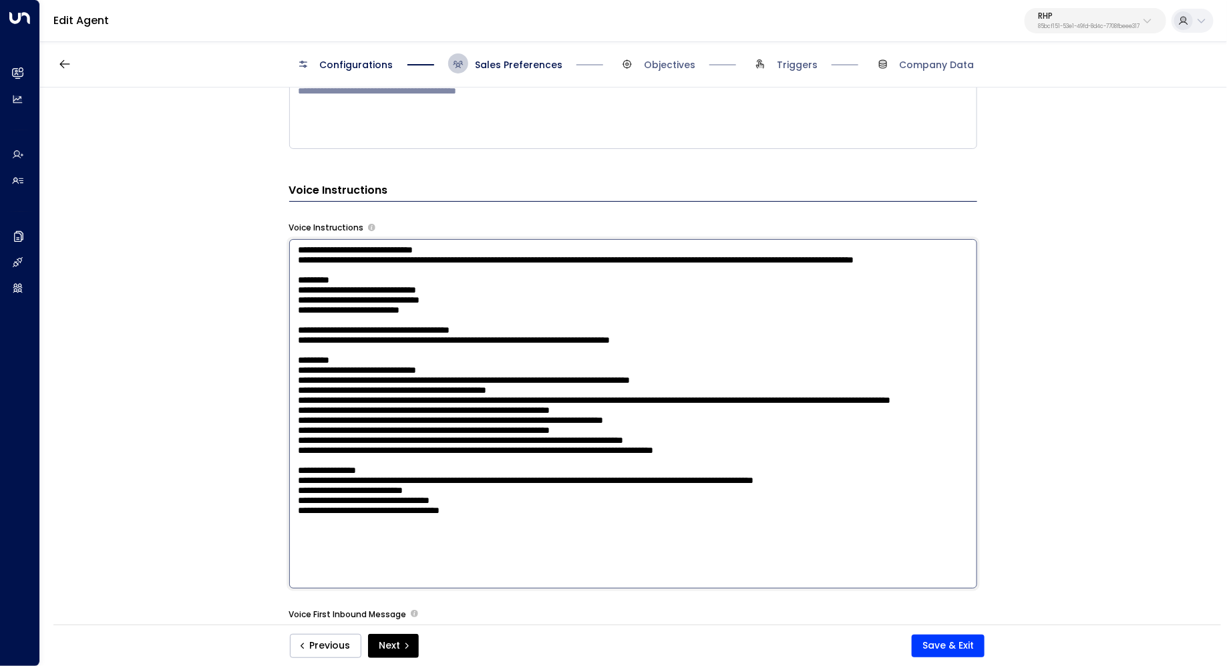
click at [548, 542] on textarea at bounding box center [633, 413] width 688 height 349
click at [536, 554] on textarea at bounding box center [633, 413] width 688 height 349
type textarea "**********"
click at [960, 639] on button "Save & Exit" at bounding box center [947, 645] width 73 height 23
